Goal: Task Accomplishment & Management: Use online tool/utility

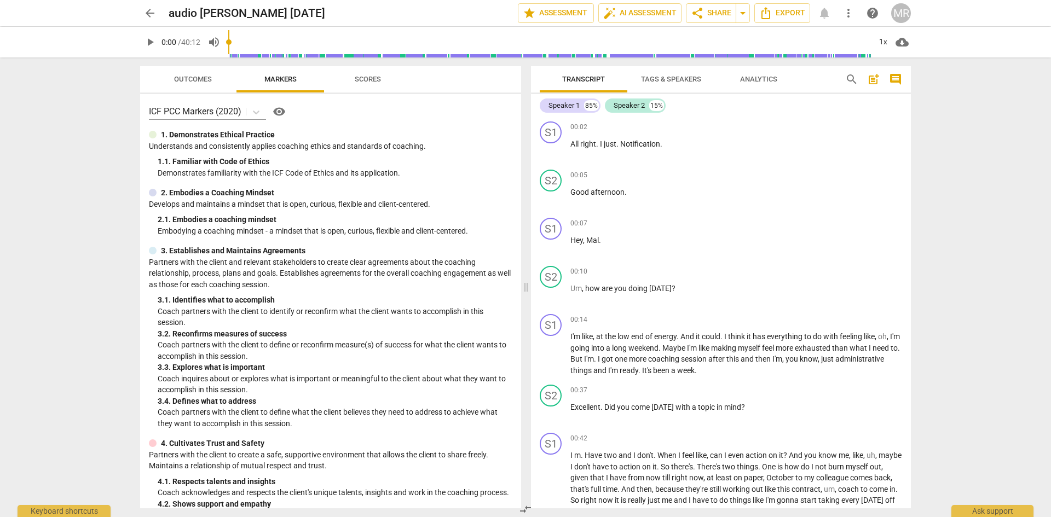
click at [565, 108] on div "Speaker 1" at bounding box center [563, 105] width 31 height 11
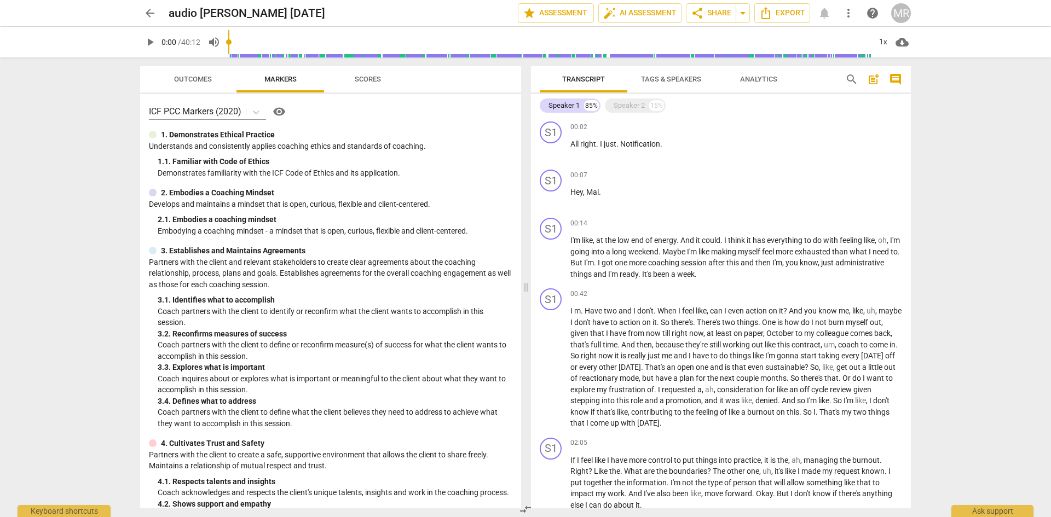
click at [565, 108] on div "Speaker 1" at bounding box center [563, 105] width 31 height 11
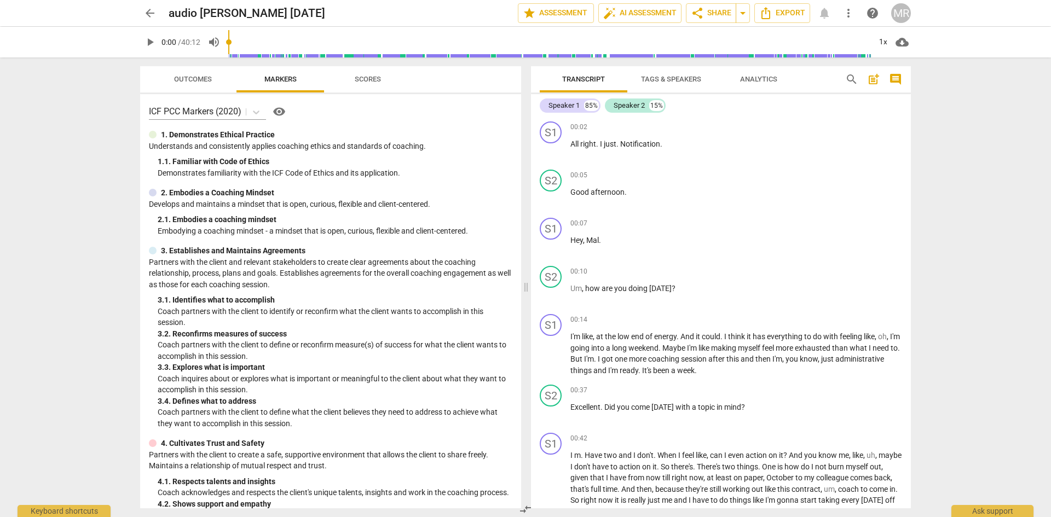
click at [682, 80] on span "Tags & Speakers" at bounding box center [671, 79] width 60 height 8
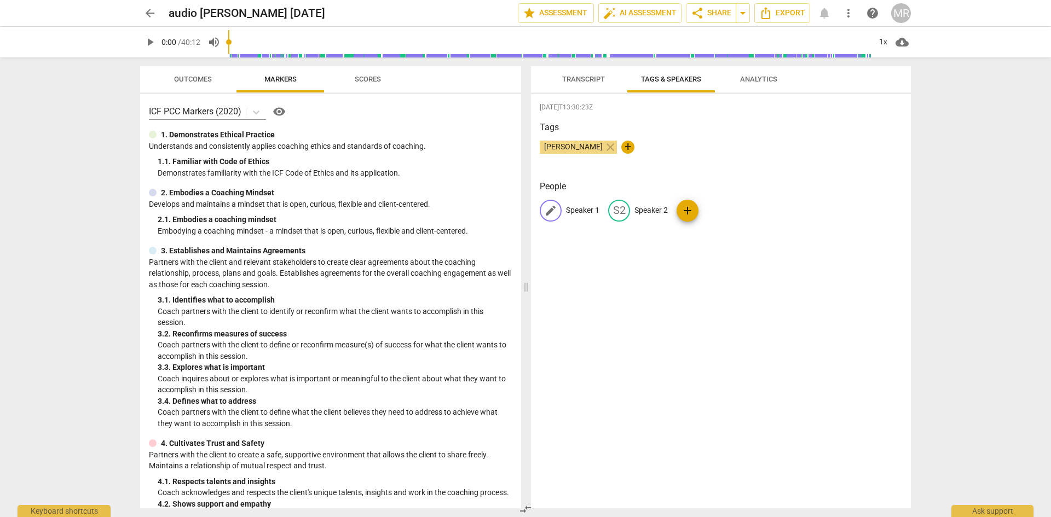
click at [549, 213] on span "edit" at bounding box center [550, 210] width 13 height 13
type input "[PERSON_NAME]"
click at [689, 213] on span "edit" at bounding box center [690, 210] width 13 height 13
click at [638, 215] on span "edit" at bounding box center [644, 210] width 13 height 13
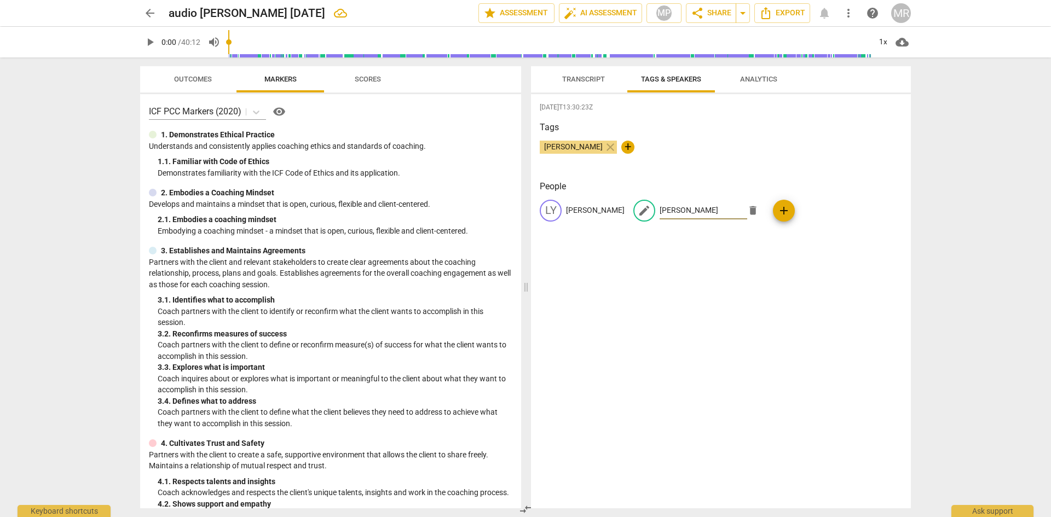
type input "[PERSON_NAME]"
click at [629, 126] on h3 "Tags" at bounding box center [721, 127] width 362 height 13
click at [584, 81] on span "Transcript" at bounding box center [583, 79] width 43 height 8
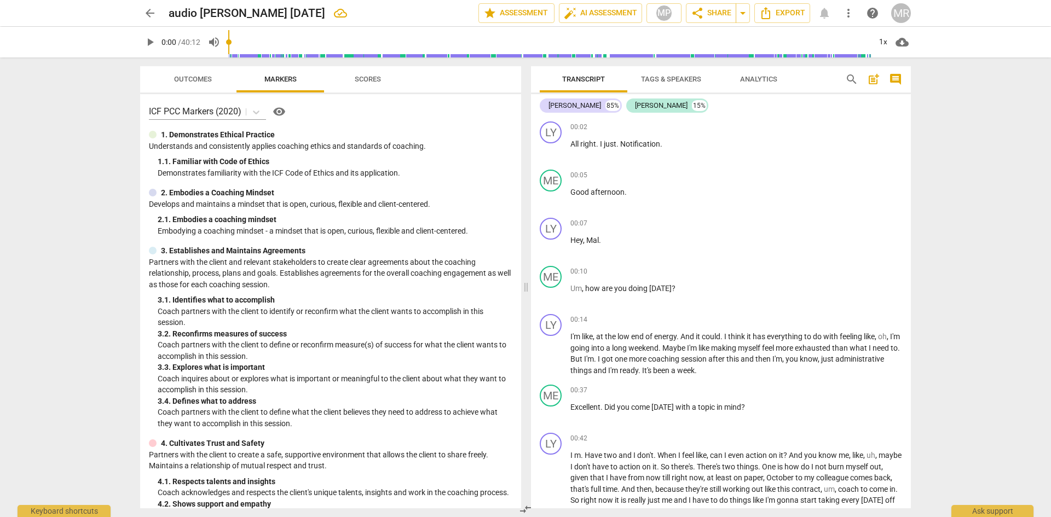
click at [679, 79] on span "Tags & Speakers" at bounding box center [671, 79] width 60 height 8
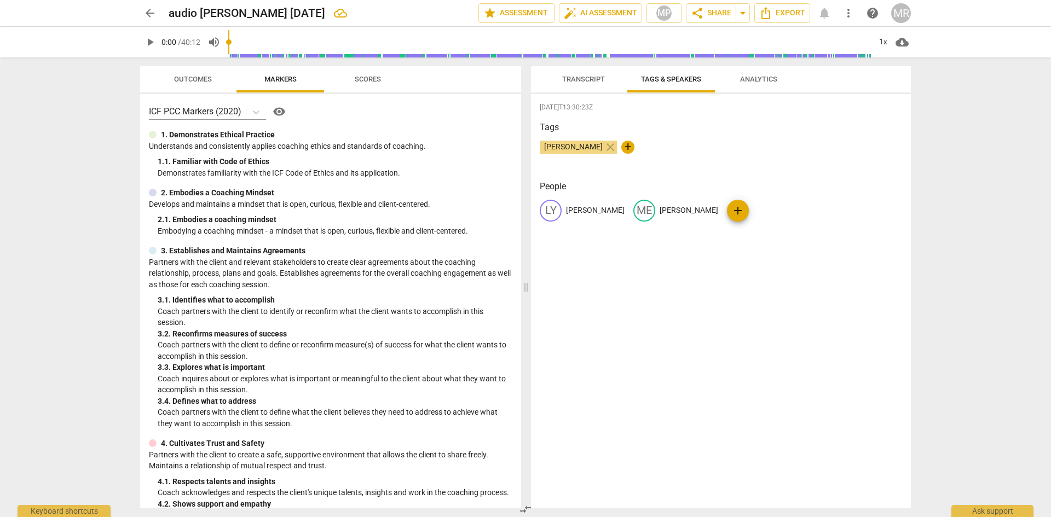
click at [604, 148] on span "close" at bounding box center [610, 147] width 13 height 13
click at [770, 82] on span "Analytics" at bounding box center [758, 79] width 37 height 8
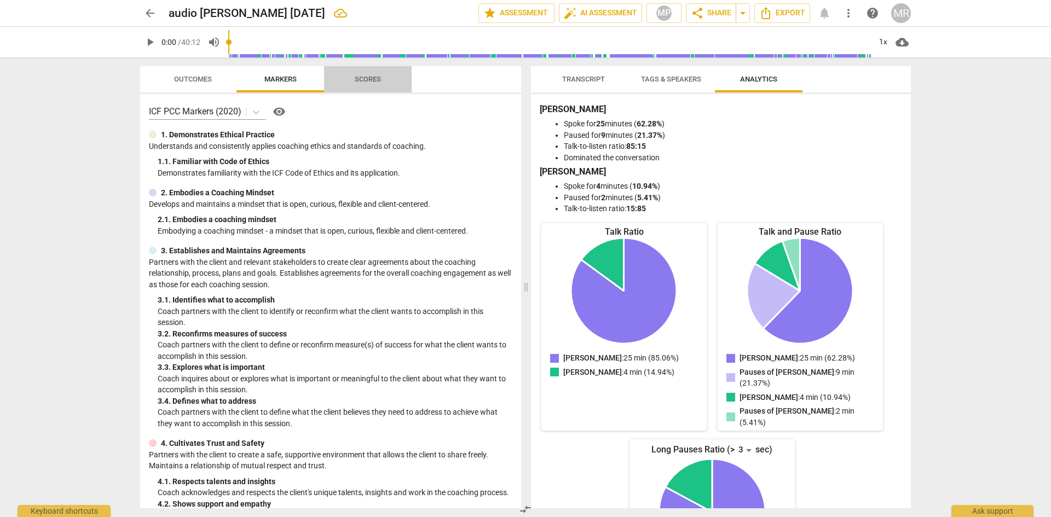
click at [363, 77] on span "Scores" at bounding box center [368, 79] width 26 height 8
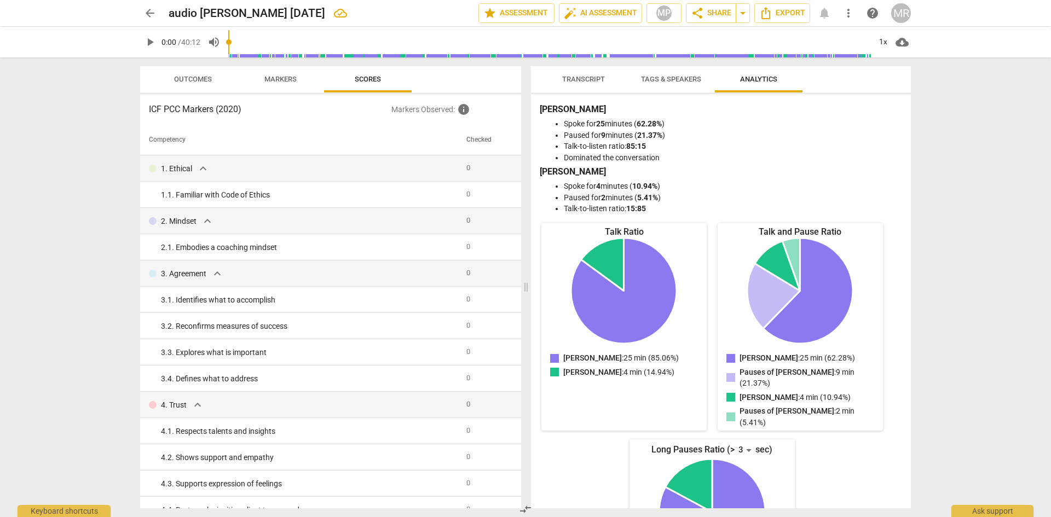
click at [280, 79] on span "Markers" at bounding box center [280, 79] width 32 height 8
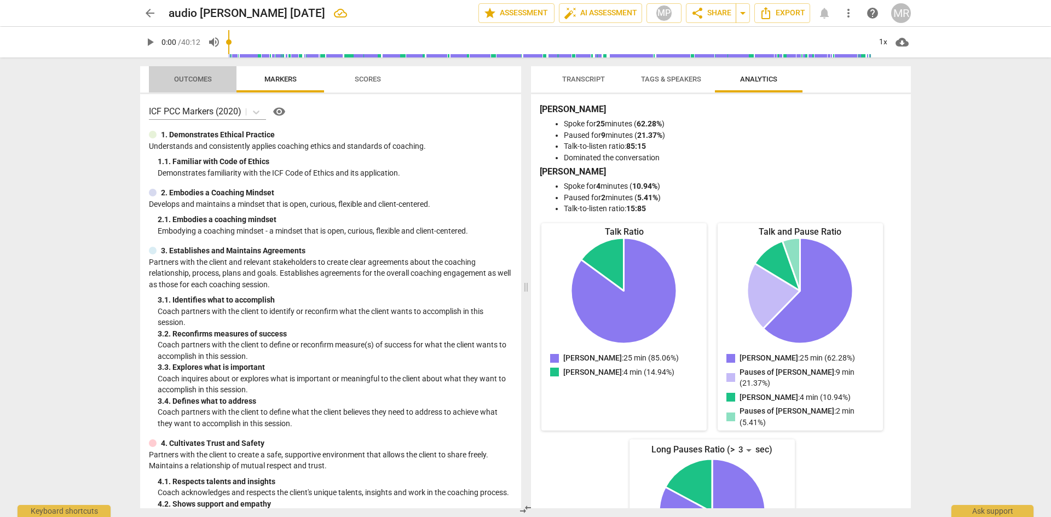
click at [200, 80] on span "Outcomes" at bounding box center [193, 79] width 38 height 8
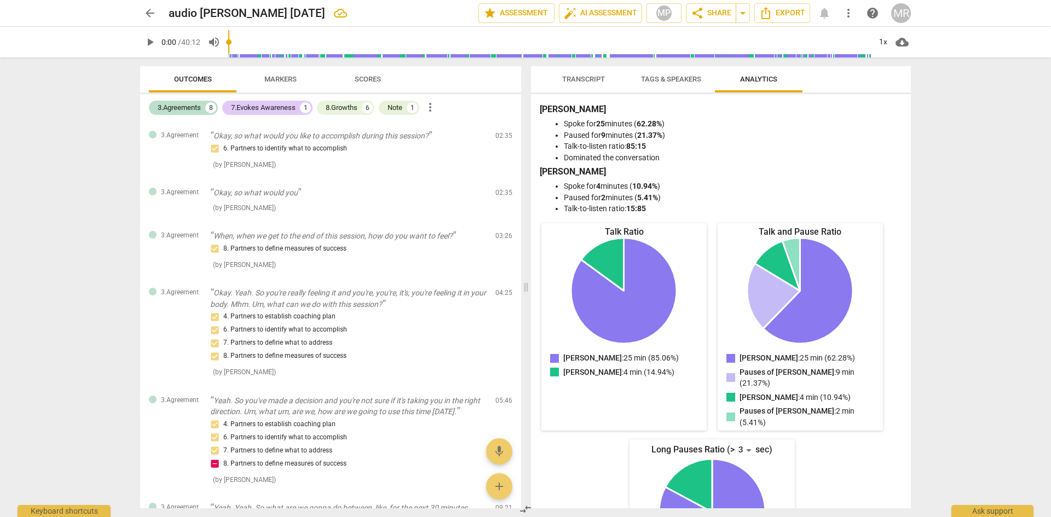
click at [581, 79] on span "Transcript" at bounding box center [583, 79] width 43 height 8
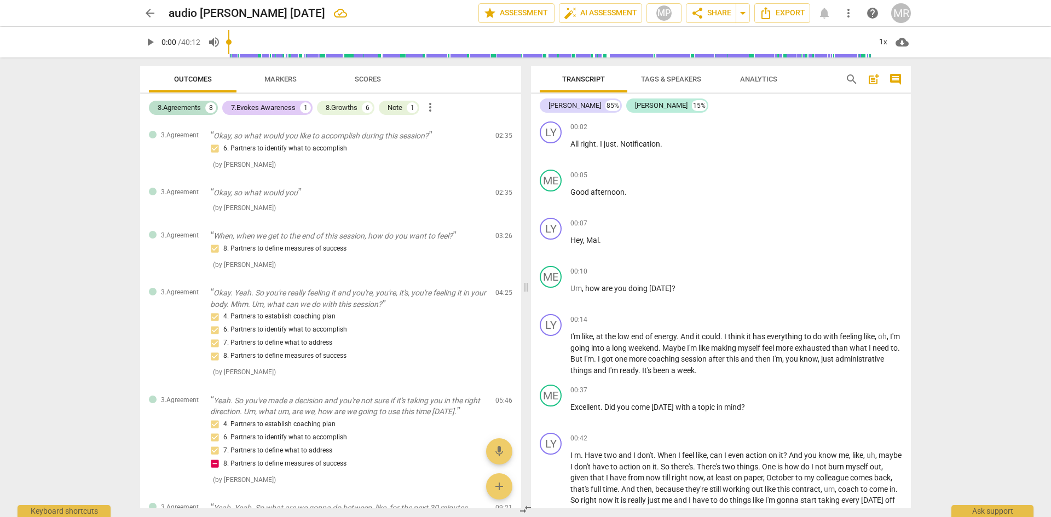
click at [597, 239] on span "Mal" at bounding box center [592, 240] width 13 height 9
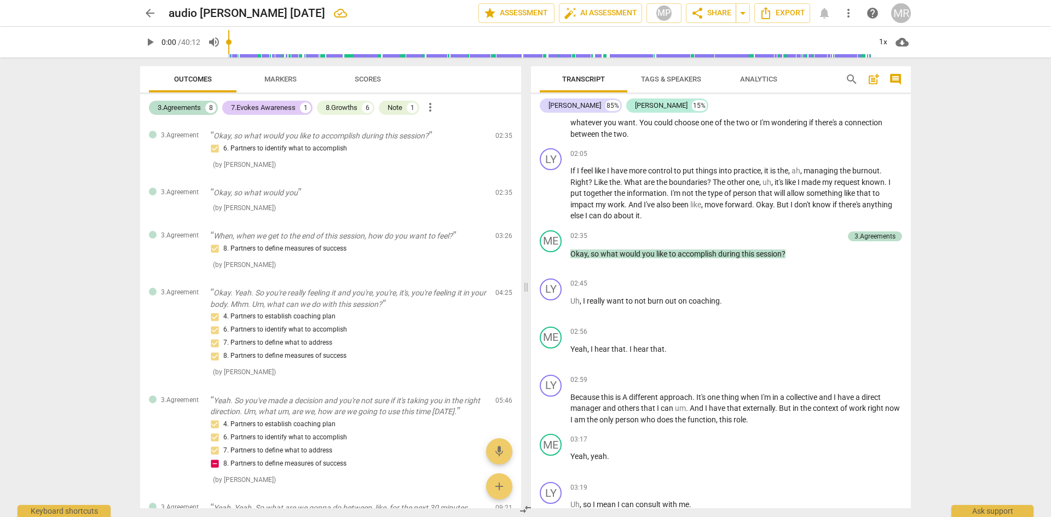
scroll to position [493, 0]
click at [635, 104] on div "[PERSON_NAME]" at bounding box center [661, 105] width 53 height 11
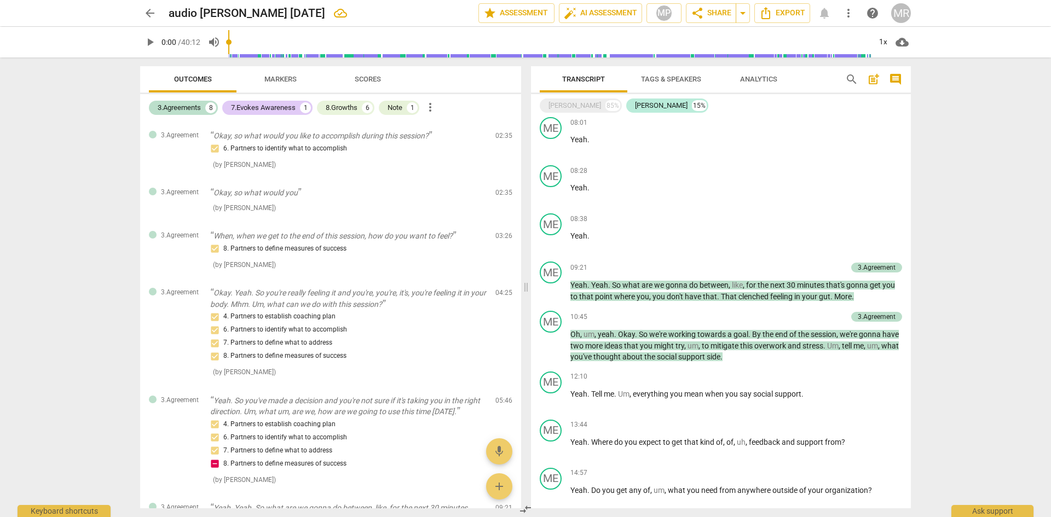
scroll to position [778, 0]
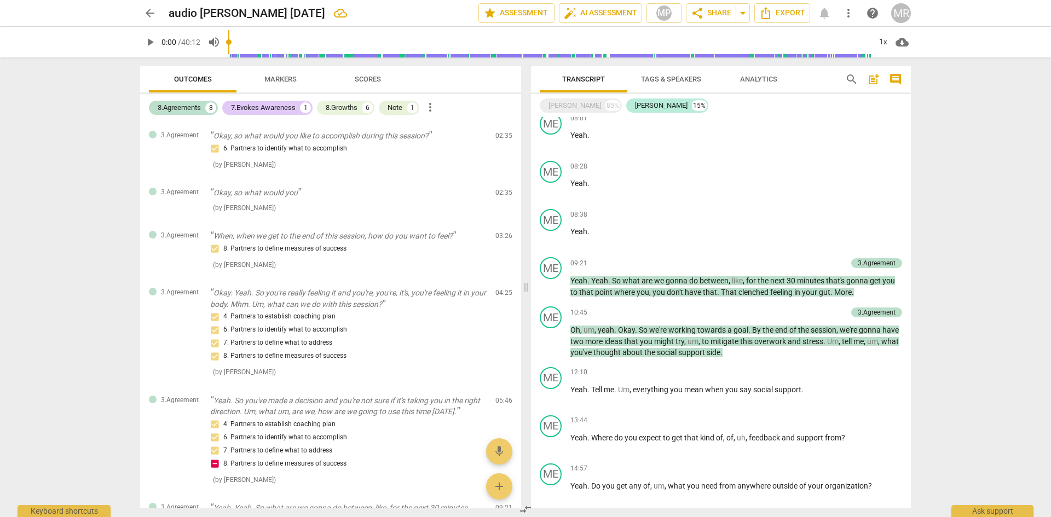
click at [750, 282] on span "for" at bounding box center [751, 280] width 11 height 9
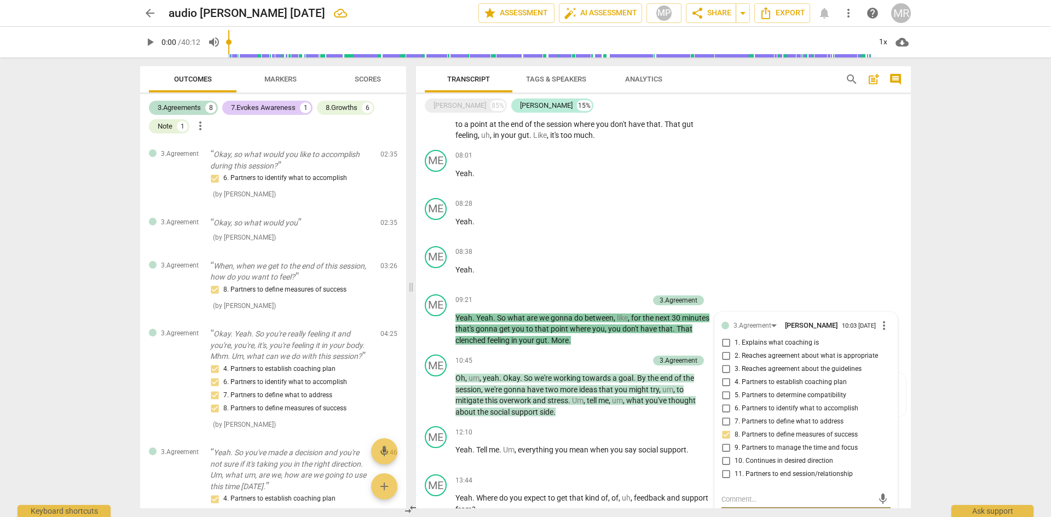
scroll to position [1021, 0]
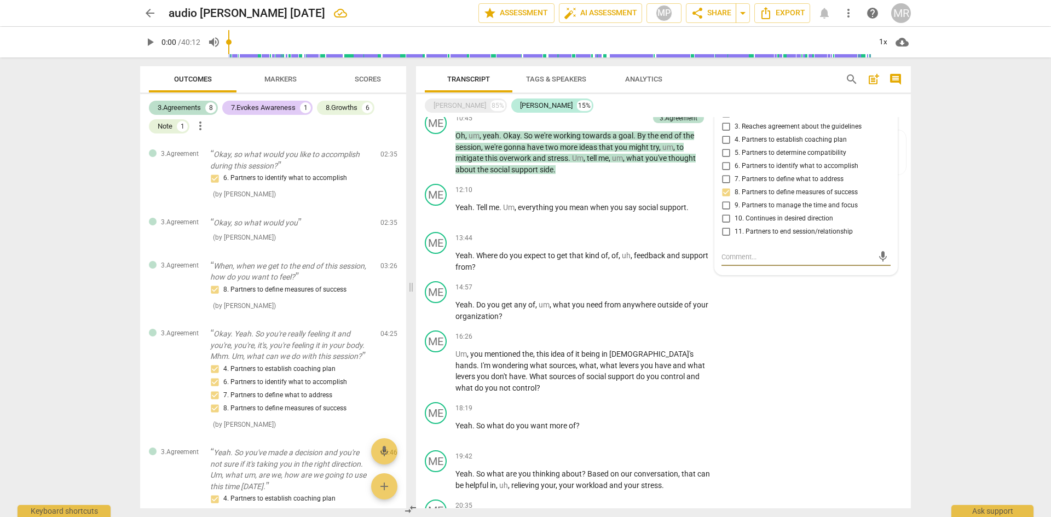
click at [833, 332] on div "ME play_arrow pause 16:26 + Add competency keyboard_arrow_right Um , you mentio…" at bounding box center [663, 362] width 495 height 72
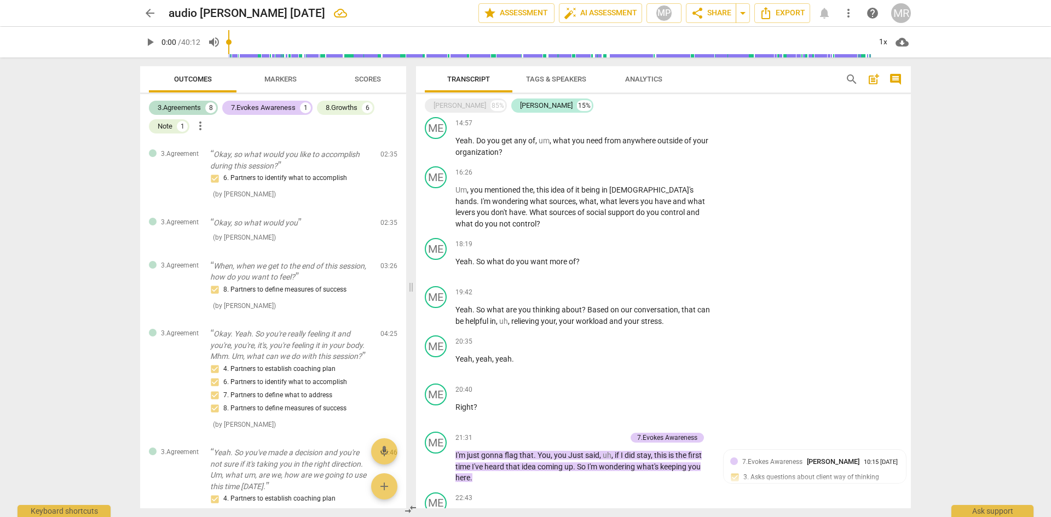
scroll to position [1240, 0]
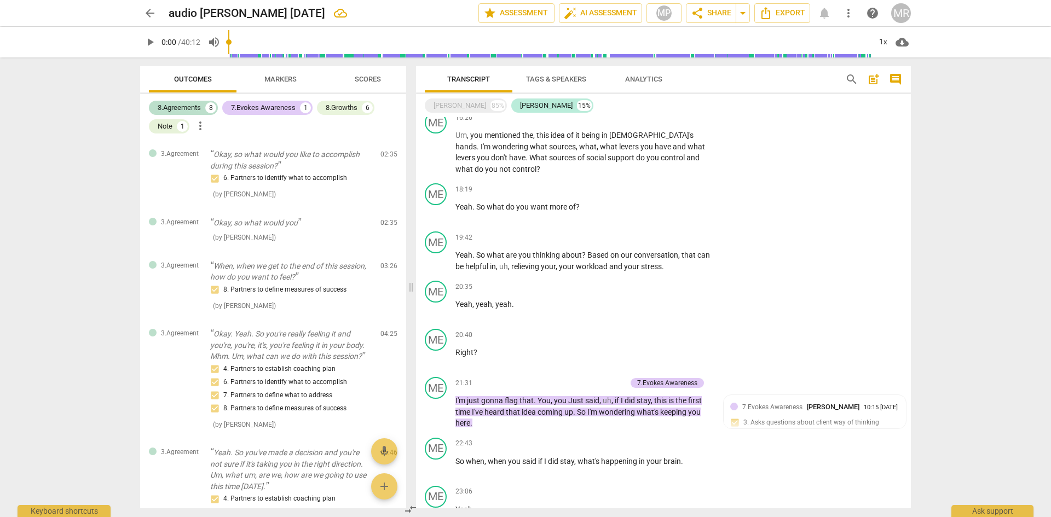
click at [584, 253] on span "?" at bounding box center [584, 255] width 5 height 9
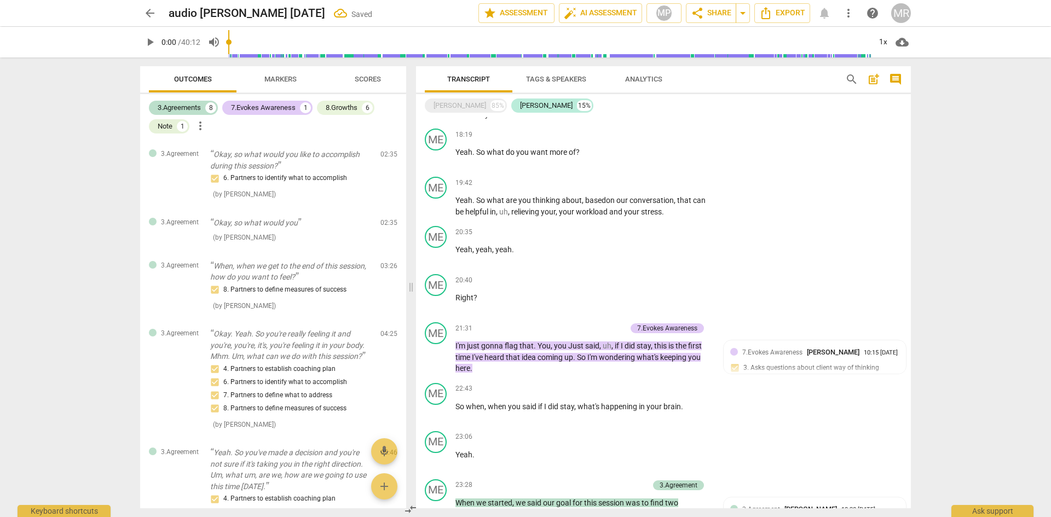
click at [679, 213] on p "Yeah . So what are you thinking about, b ased on our conversation , that can be…" at bounding box center [583, 206] width 256 height 22
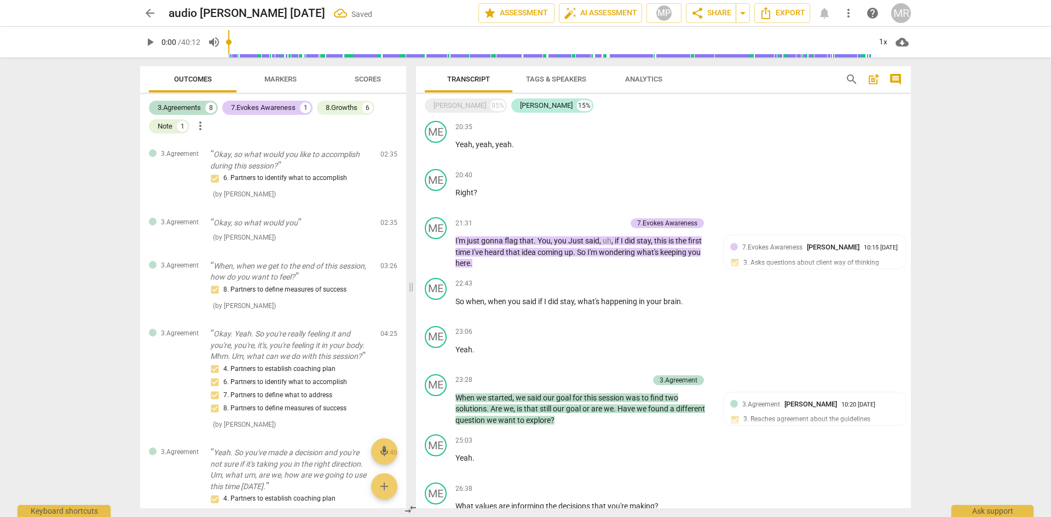
scroll to position [1404, 0]
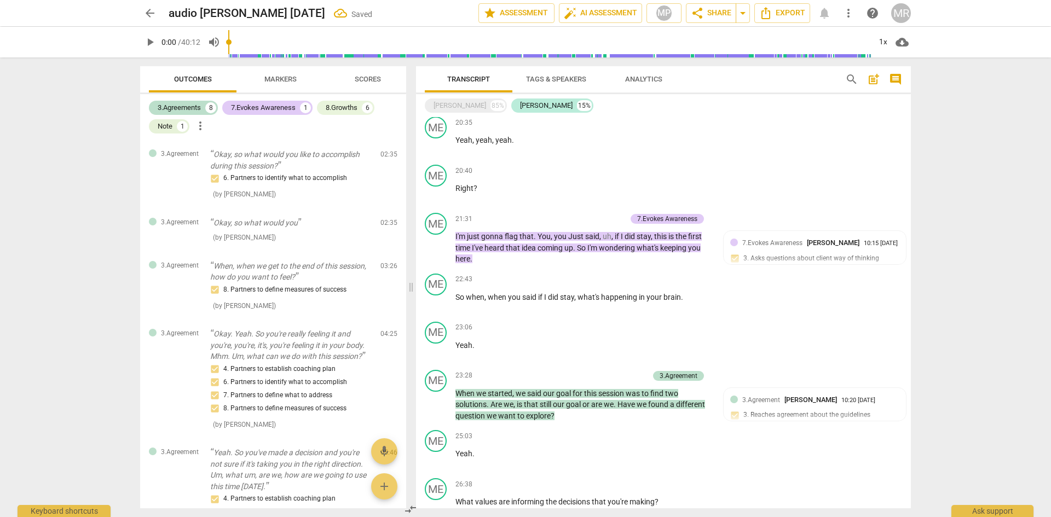
drag, startPoint x: 690, startPoint y: 299, endPoint x: 700, endPoint y: 297, distance: 10.1
click at [690, 299] on p "So when , when you said if I did stay , what's happening in your brain ." at bounding box center [583, 297] width 256 height 11
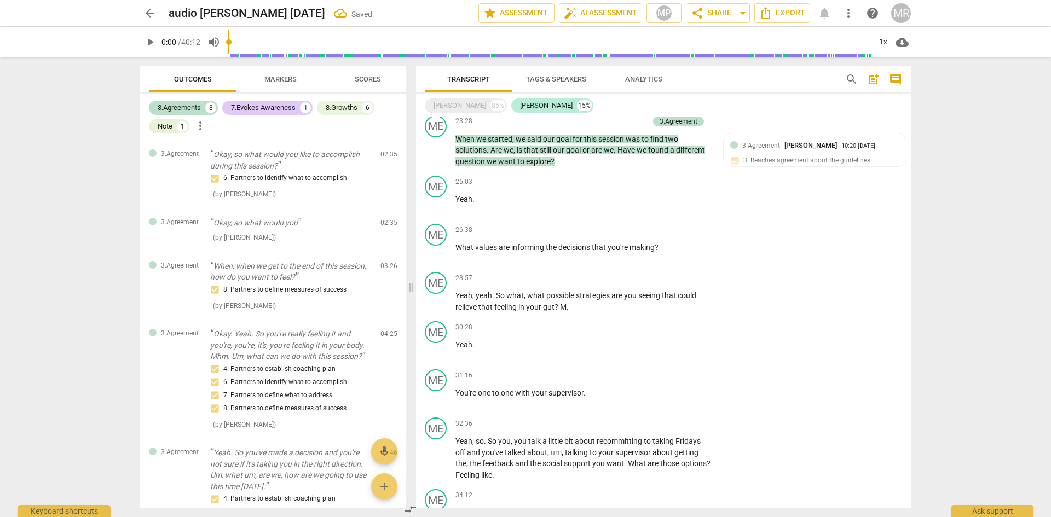
scroll to position [1678, 0]
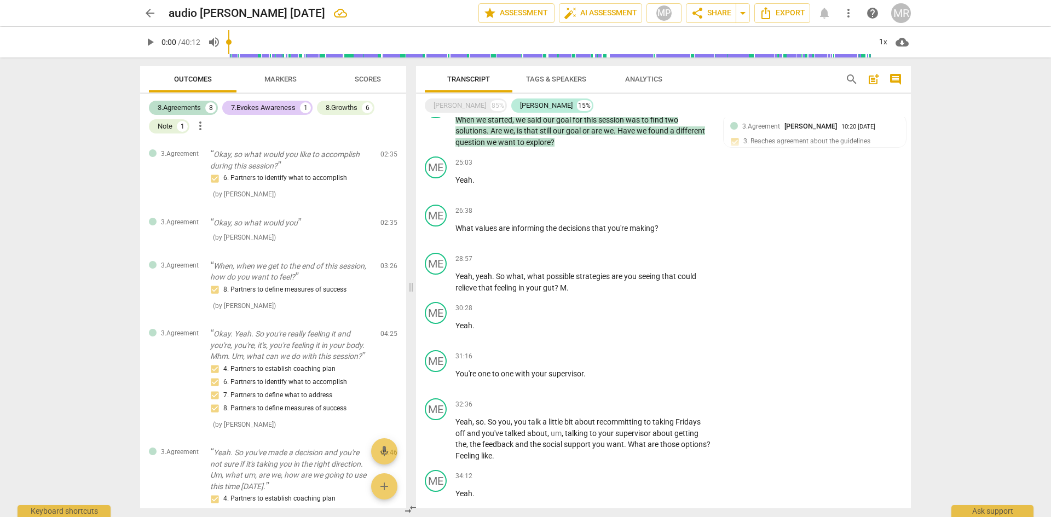
drag, startPoint x: 588, startPoint y: 373, endPoint x: 601, endPoint y: 374, distance: 13.2
click at [587, 373] on p "You're one to one with your supervisor ." at bounding box center [583, 373] width 256 height 11
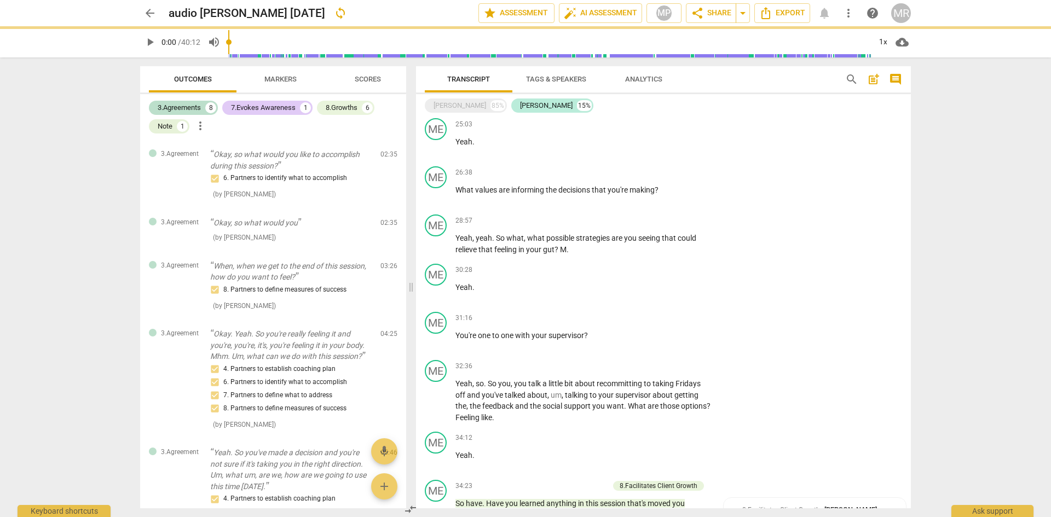
scroll to position [1787, 0]
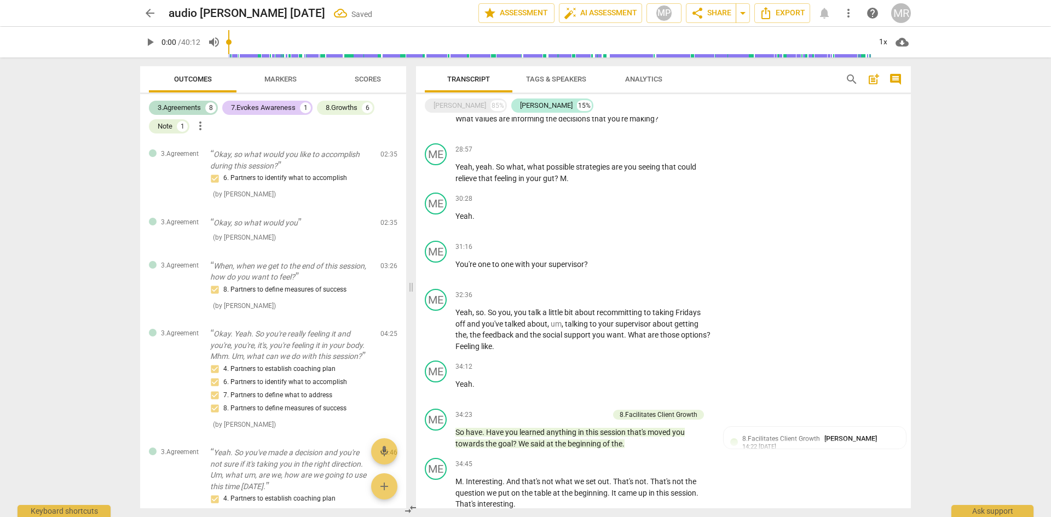
click at [528, 347] on p "Yeah , so . So you , you talk a little bit about recommitting to taking Fridays…" at bounding box center [583, 329] width 256 height 45
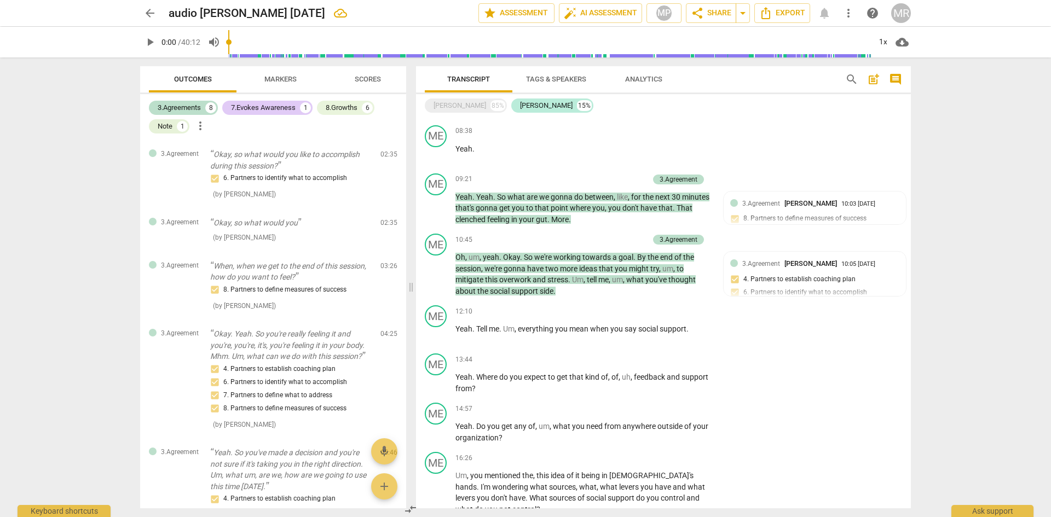
scroll to position [880, 0]
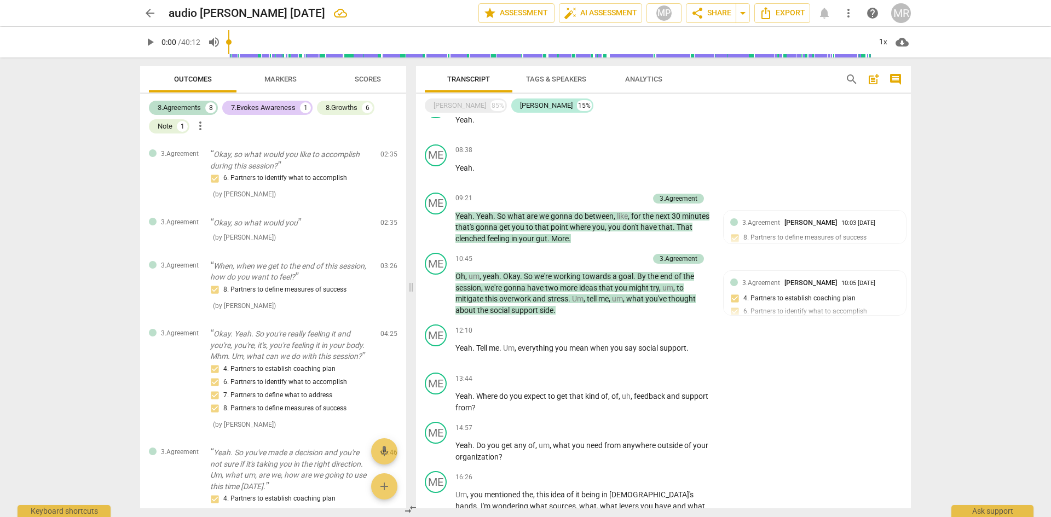
click at [691, 347] on p "Yeah . Tell me . Um , everything you mean when you say social support ." at bounding box center [583, 348] width 256 height 11
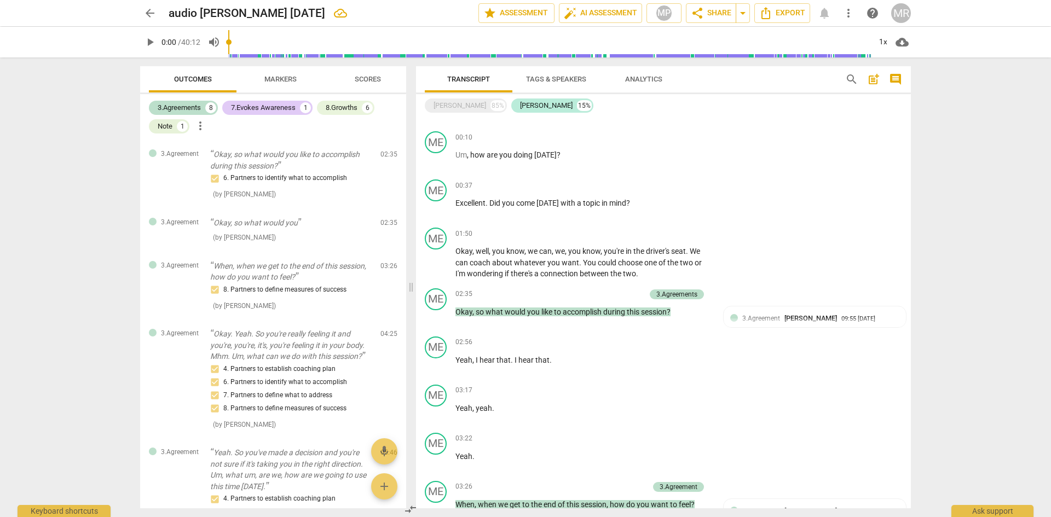
scroll to position [4, 0]
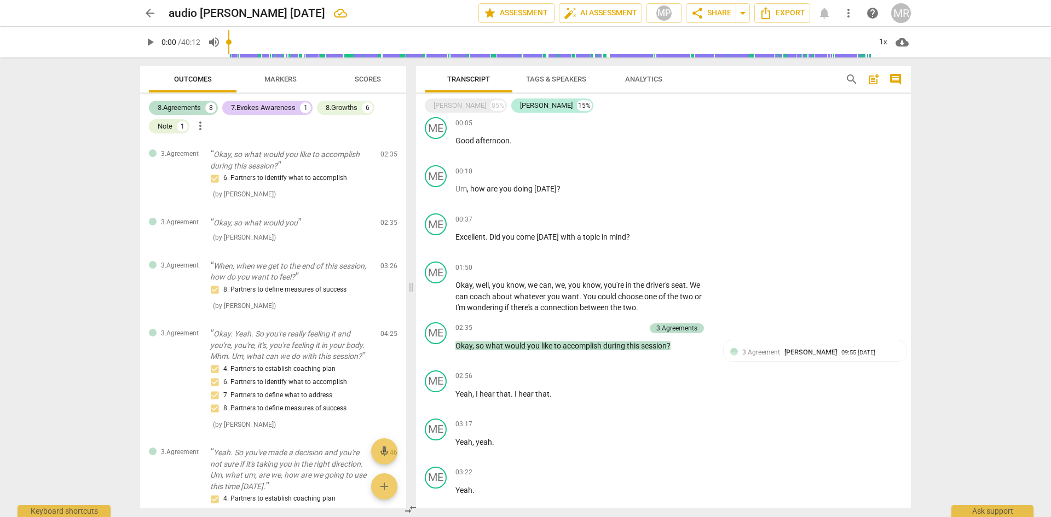
click at [644, 309] on p "Okay , well , you know , we can , we , you know , you're in the driver's seat .…" at bounding box center [583, 297] width 256 height 34
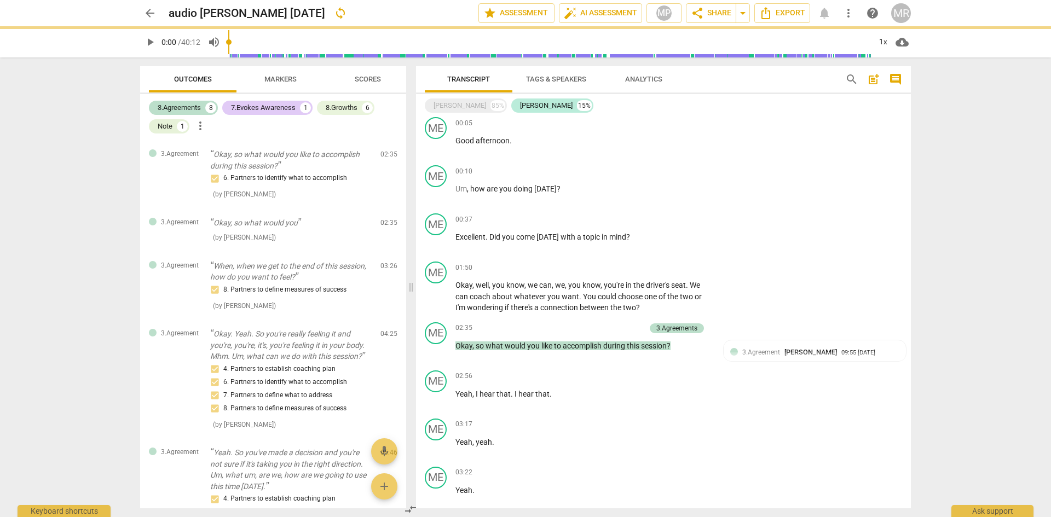
scroll to position [0, 0]
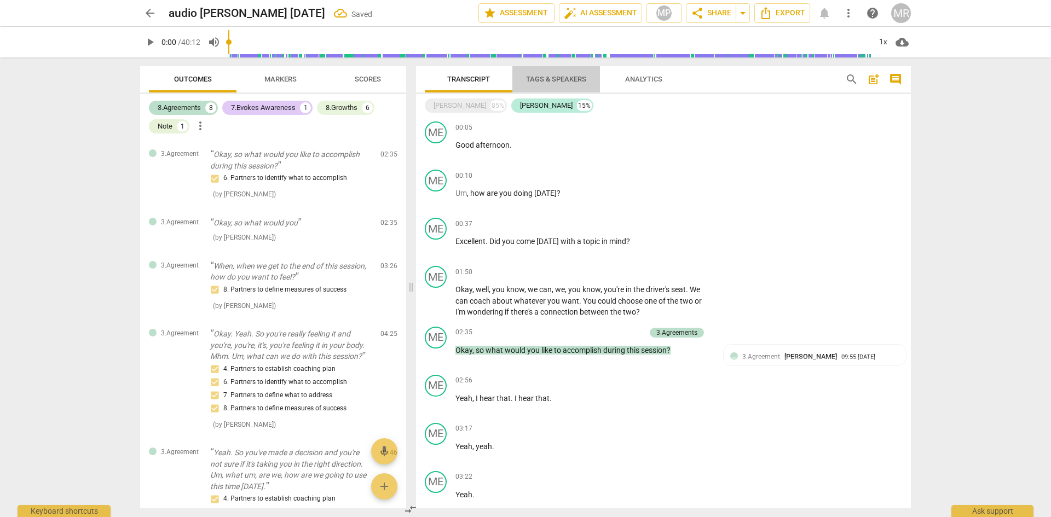
click at [562, 80] on span "Tags & Speakers" at bounding box center [556, 79] width 60 height 8
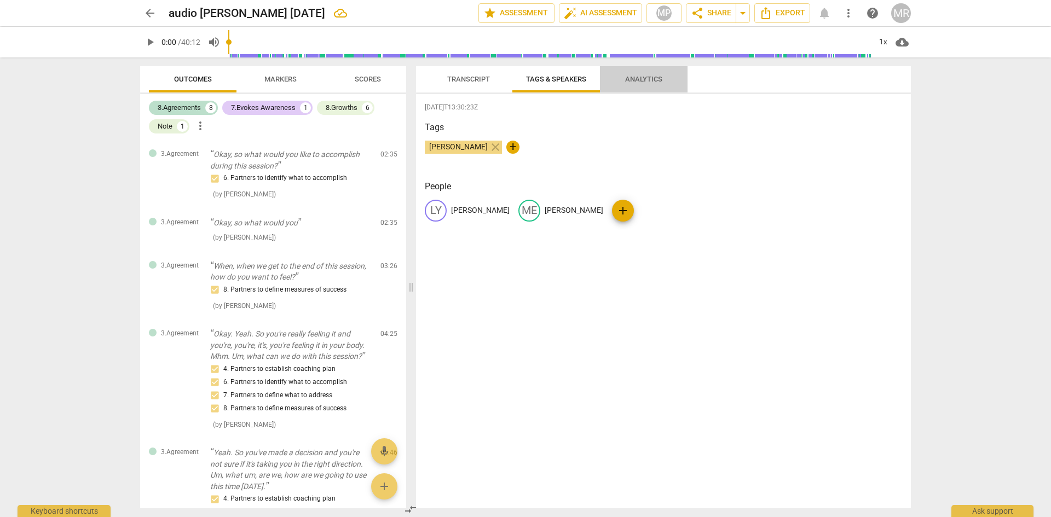
click at [639, 78] on span "Analytics" at bounding box center [643, 79] width 37 height 8
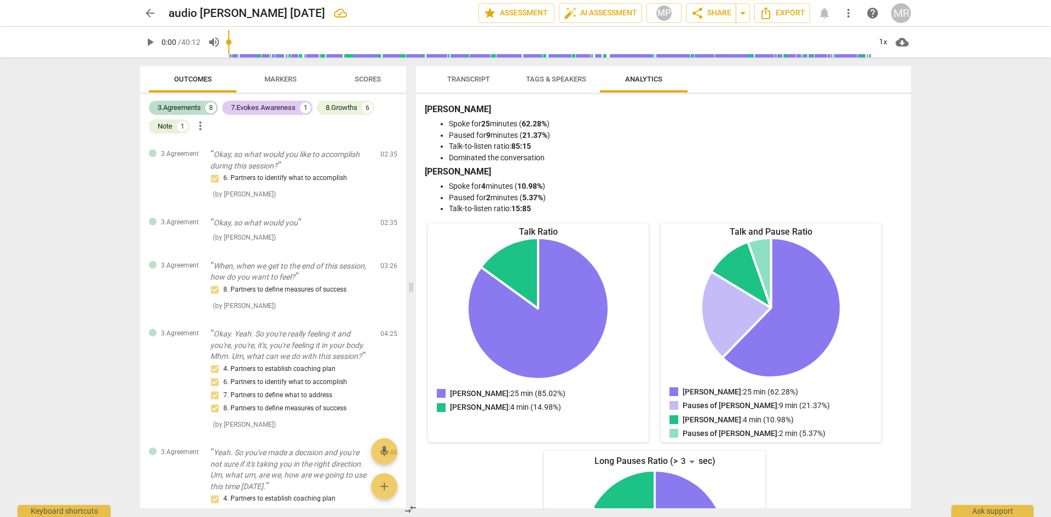
click at [366, 77] on span "Scores" at bounding box center [368, 79] width 26 height 8
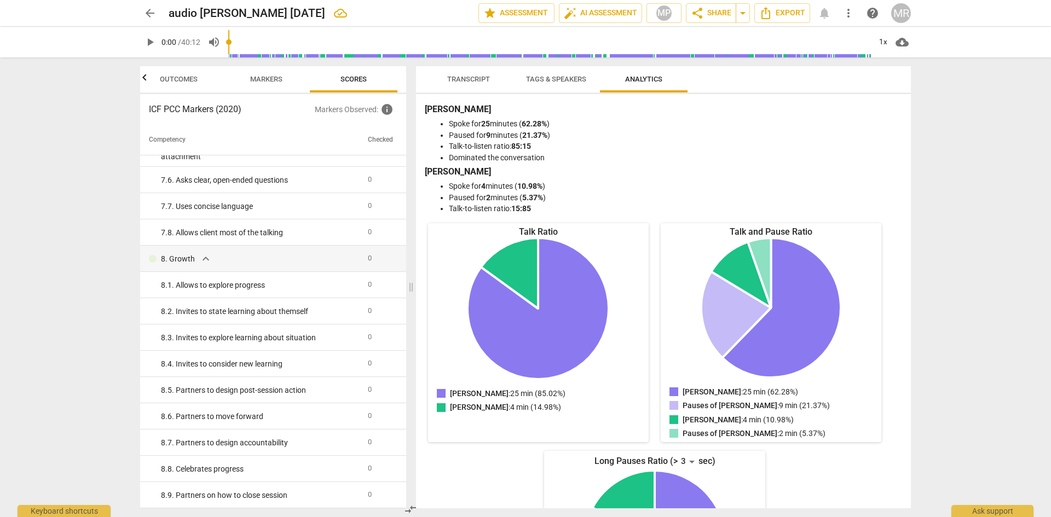
scroll to position [888, 0]
click at [268, 85] on span "Markers" at bounding box center [266, 79] width 59 height 15
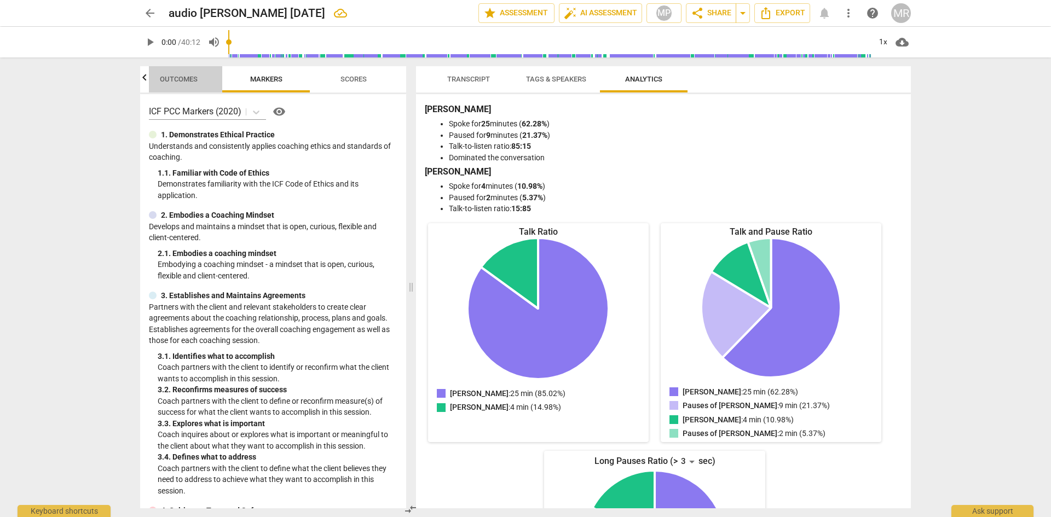
click at [175, 77] on span "Outcomes" at bounding box center [179, 79] width 38 height 8
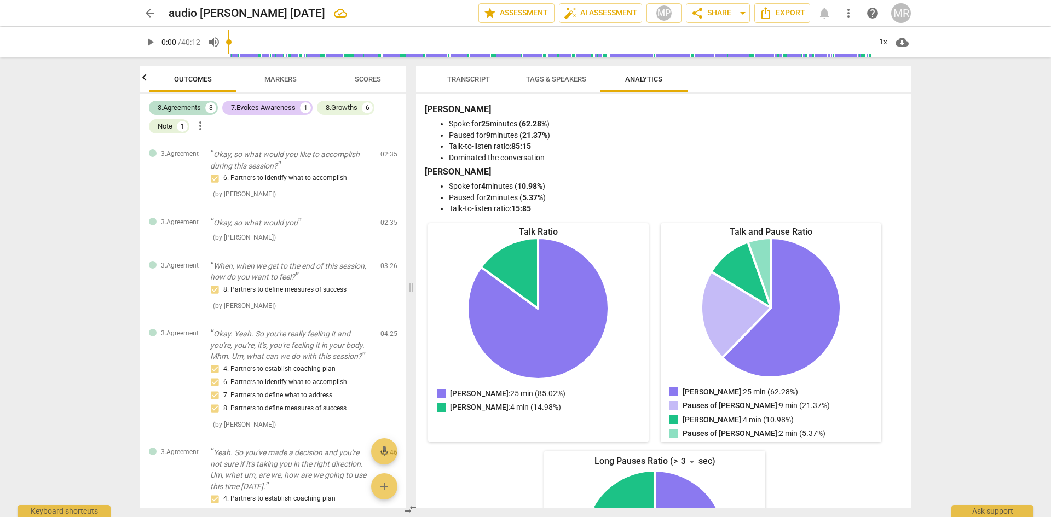
scroll to position [0, 0]
click at [471, 79] on span "Transcript" at bounding box center [468, 79] width 43 height 8
